Goal: Check status

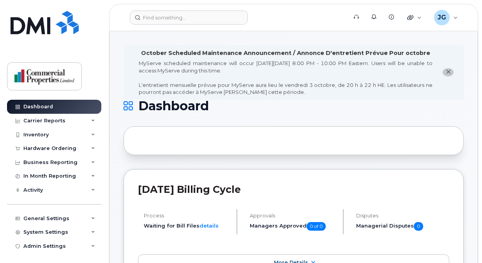
scroll to position [214, 0]
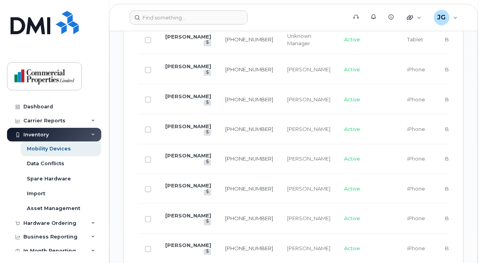
scroll to position [1214, 0]
